Goal: Check status: Check status

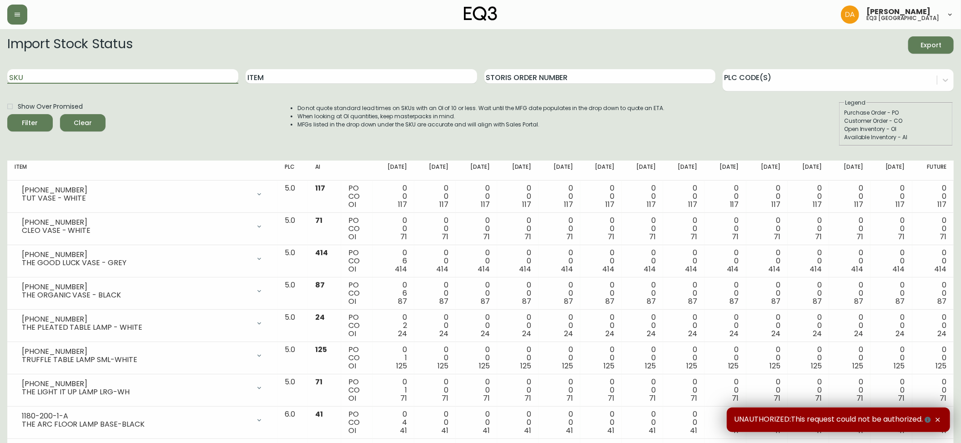
click at [28, 78] on input "SKU" at bounding box center [122, 76] width 231 height 15
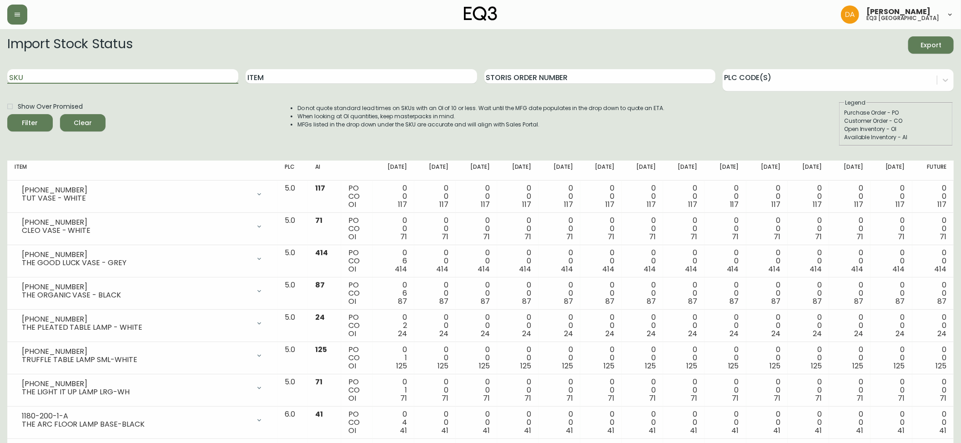
paste input "[PHONE_NUMBER]"
type input "[PHONE_NUMBER]"
click at [35, 125] on div "Filter" at bounding box center [30, 122] width 16 height 11
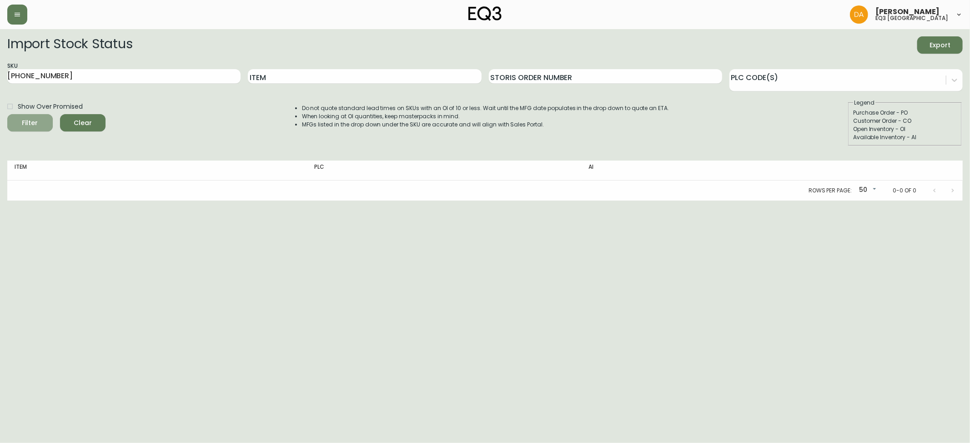
click at [35, 123] on span "Filter" at bounding box center [30, 122] width 31 height 11
click at [82, 122] on span "Clear" at bounding box center [82, 122] width 31 height 11
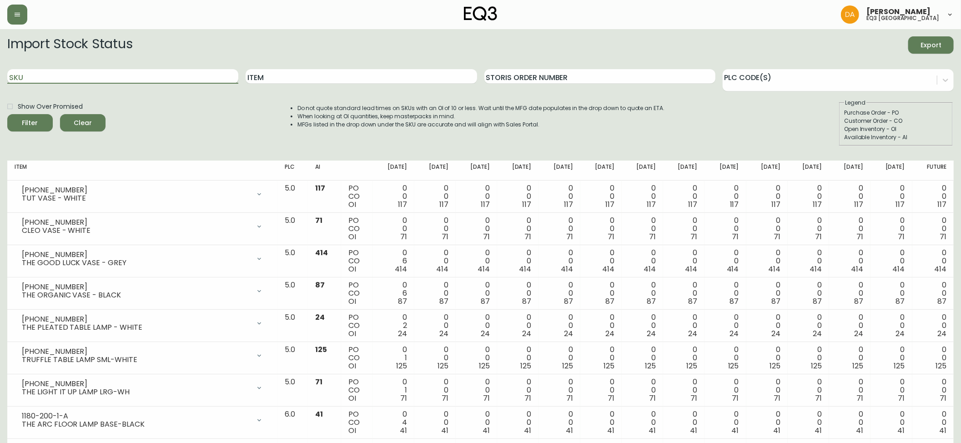
click at [29, 80] on input "SKU" at bounding box center [122, 76] width 231 height 15
paste input "[PHONE_NUMBER]"
type input "[PHONE_NUMBER]"
click at [30, 117] on button "Filter" at bounding box center [29, 122] width 45 height 17
